Goal: Task Accomplishment & Management: Complete application form

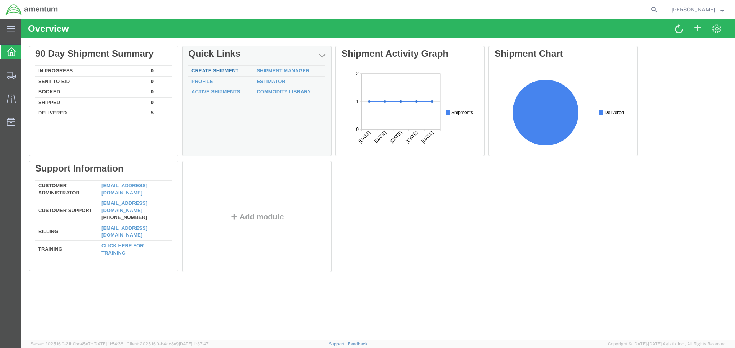
click at [212, 68] on link "Create Shipment" at bounding box center [214, 71] width 47 height 6
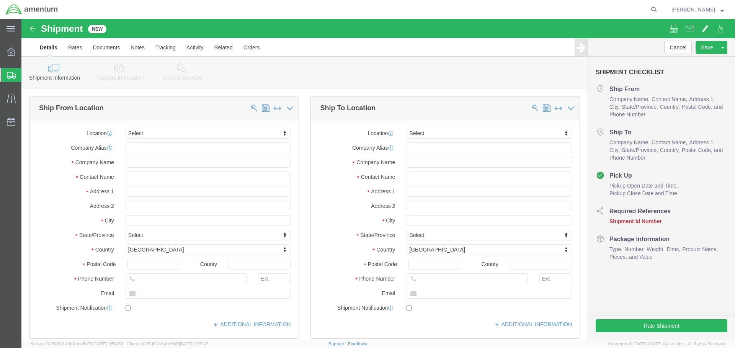
select select
click input "text"
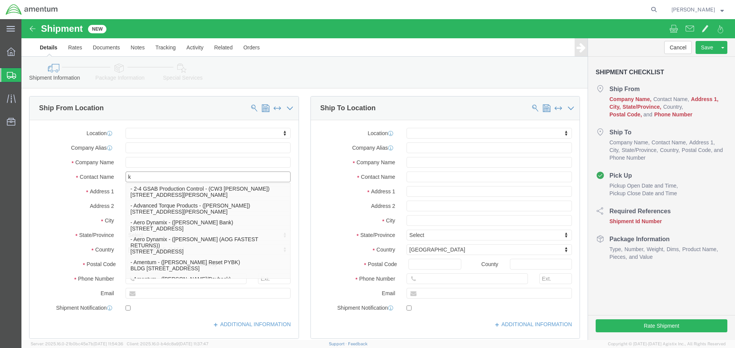
type input "ka"
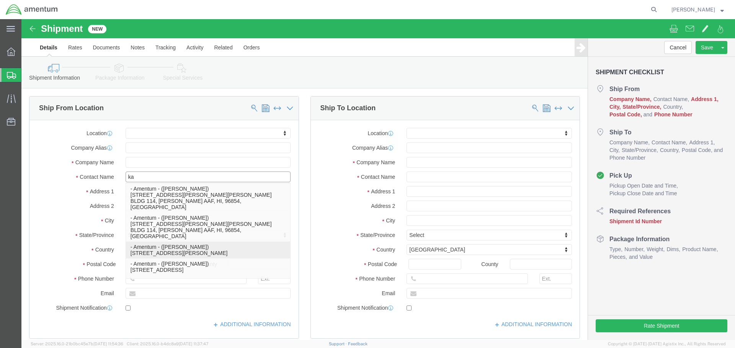
click p "- Amentum - ([PERSON_NAME]) [STREET_ADDRESS][PERSON_NAME][PERSON_NAME]"
select select
type input "Amentum"
type input "[PERSON_NAME]"
type input "[STREET_ADDRESS]"
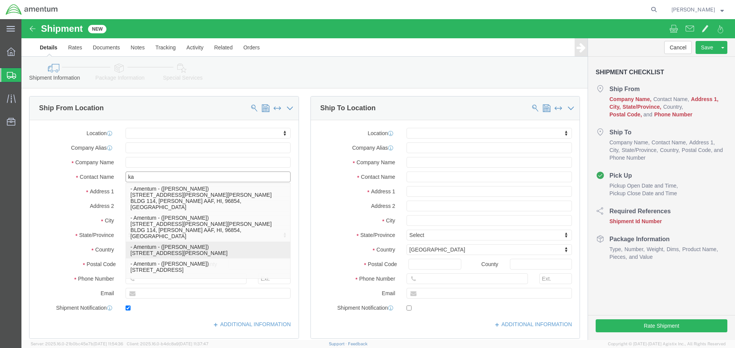
type input "RM 116"
type input "FORT [PERSON_NAME]"
type input "66442"
type input "[PHONE_NUMBER]"
type input "[PERSON_NAME][EMAIL_ADDRESS][DOMAIN_NAME]"
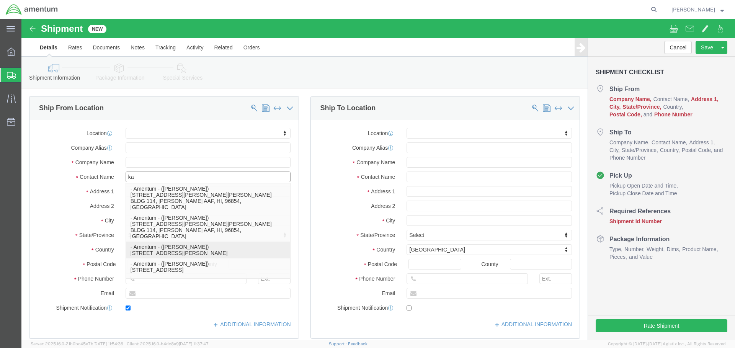
checkbox input "true"
select select "KS"
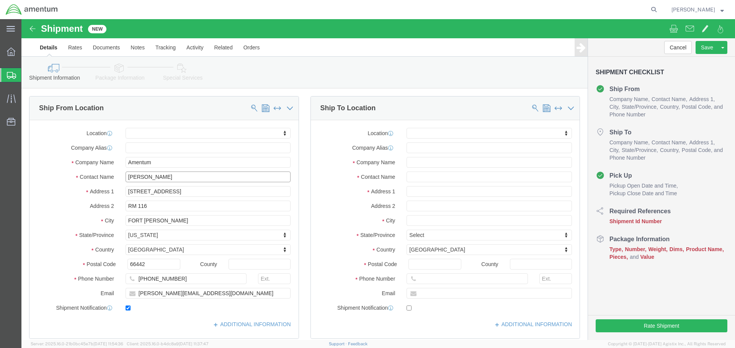
type input "[PERSON_NAME]"
click input "text"
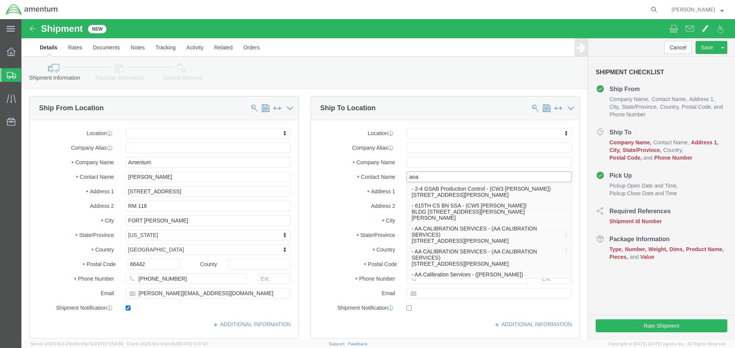
type input "aoap"
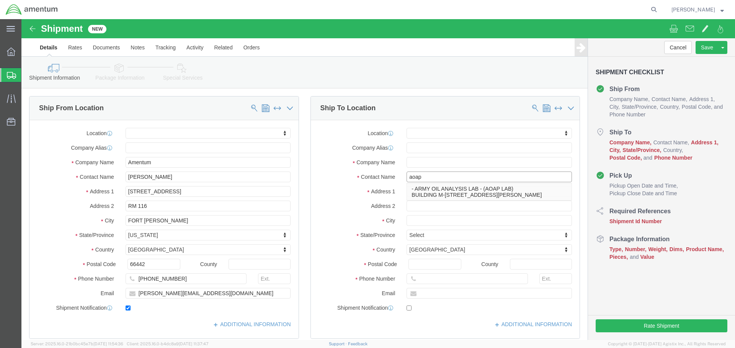
drag, startPoint x: 411, startPoint y: 157, endPoint x: 345, endPoint y: 159, distance: 66.6
click div "Contact Name aoap aoap - ARMY OIL ANALYSIS LAB - (AOAP LAB) BUILDING M-[STREET_…"
click input "text"
type input "a"
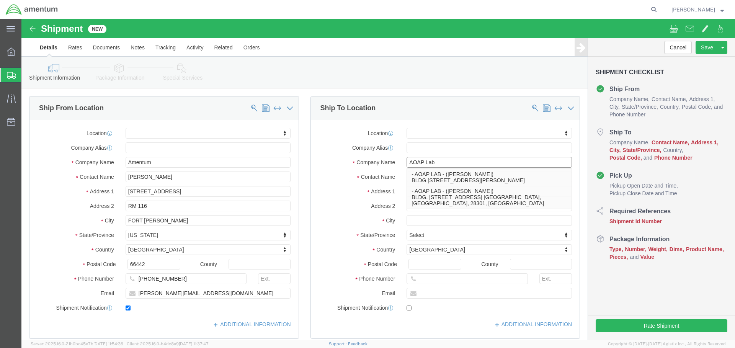
type input "AOAP Lab"
click input "text"
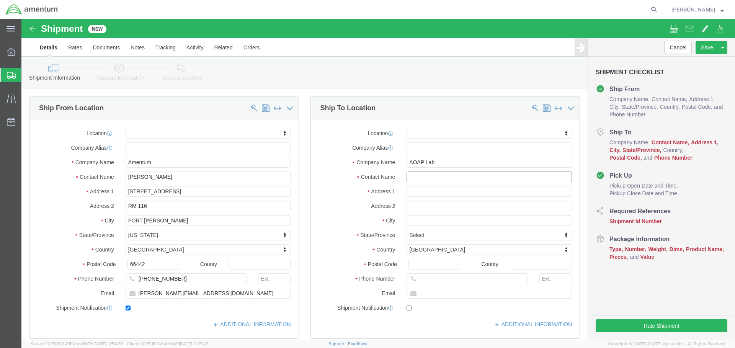
click input "text"
type input "[PERSON_NAME]"
click input "text"
type input "Building [STREET_ADDRESS]"
click input "text"
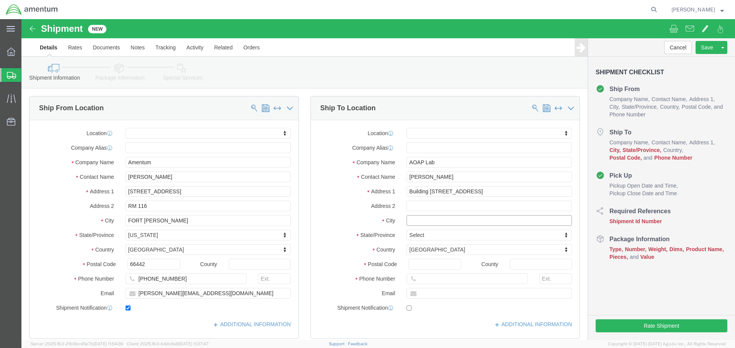
select select
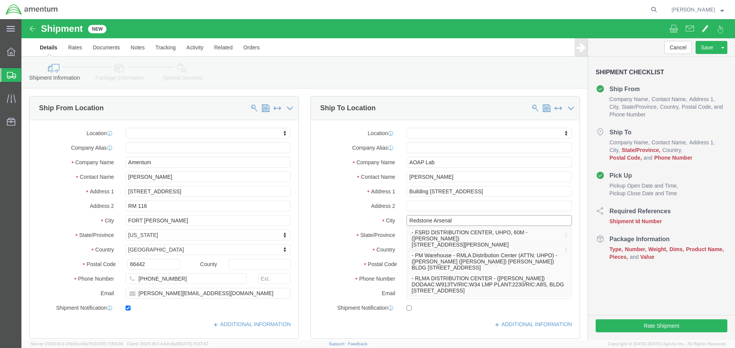
type input "Redstone Arsenal"
click label "City"
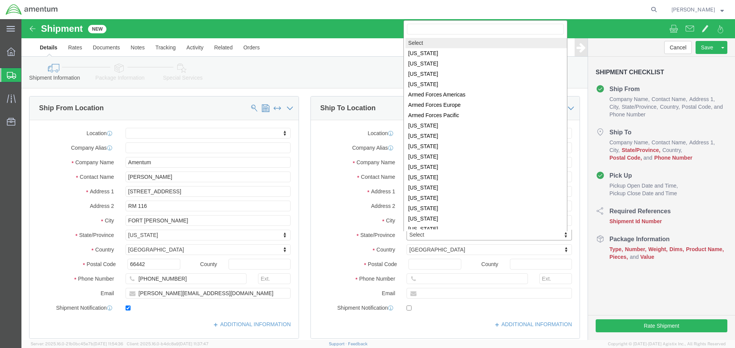
click body "Shipment New Details Rates Documents Notes Tracking Activity Related Orders Can…"
select select
select select "AL"
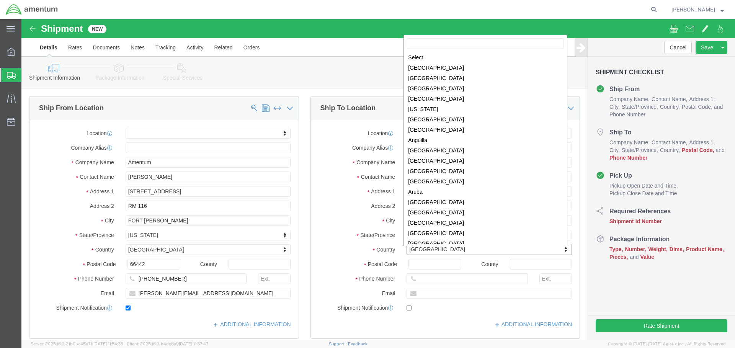
click body "Shipment New Details Rates Documents Notes Tracking Activity Related Orders Can…"
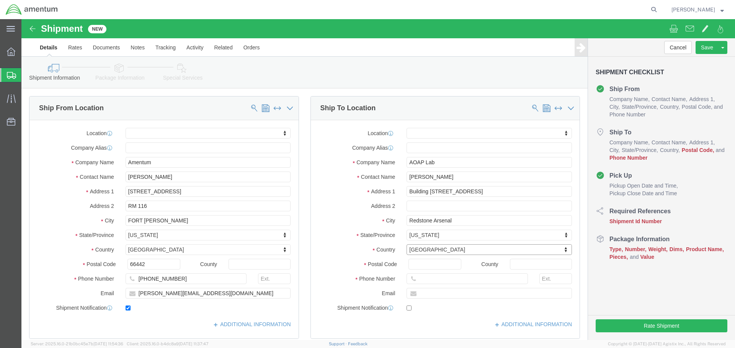
type input "3"
type input "35898"
click li "No matches found"
click input "35898"
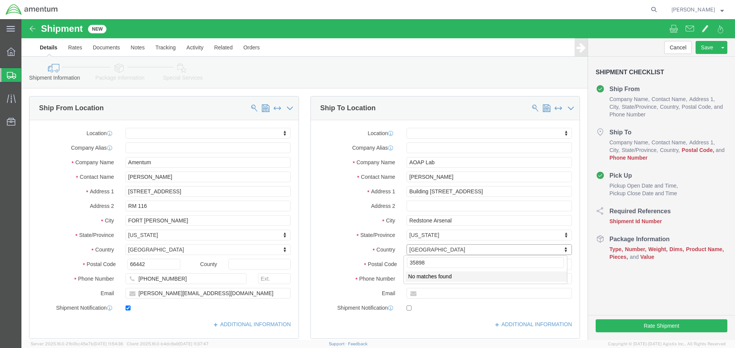
click li "No matches found"
click body "Shipment New Details Rates Documents Notes Tracking Activity Related Orders Can…"
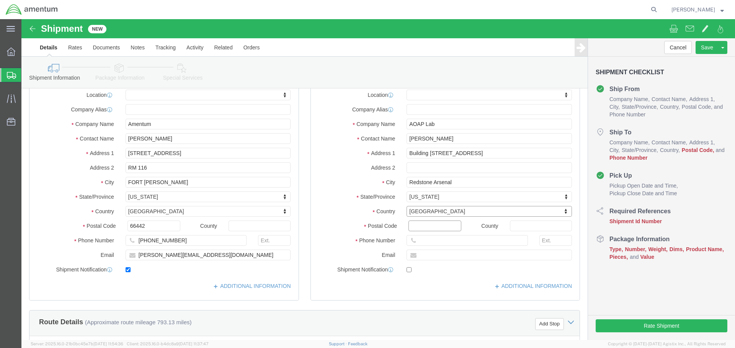
click input "Postal Code"
